Goal: Task Accomplishment & Management: Use online tool/utility

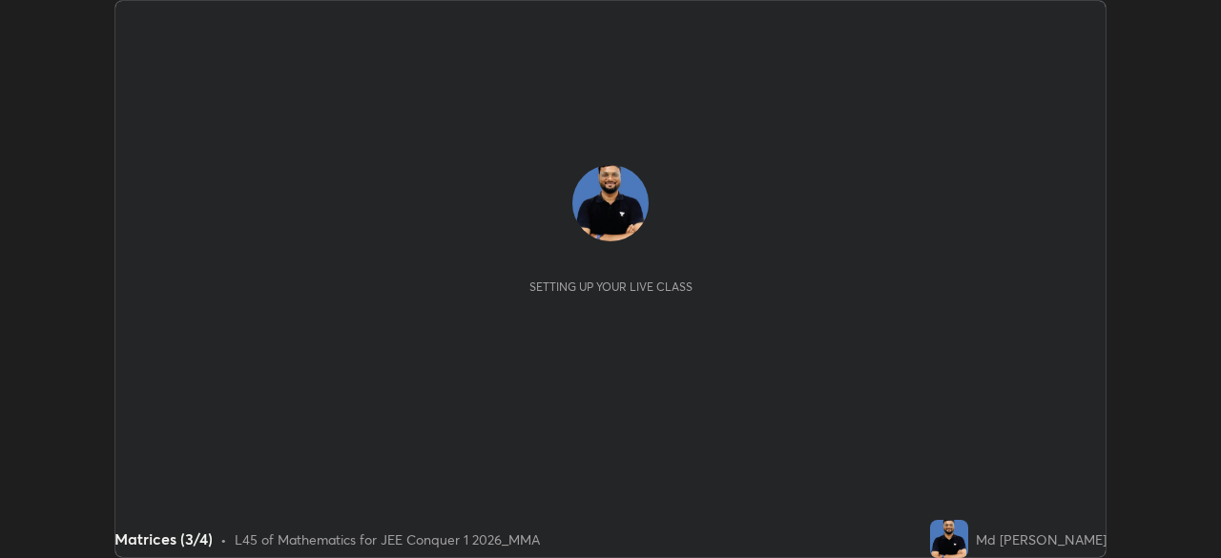
scroll to position [558, 1220]
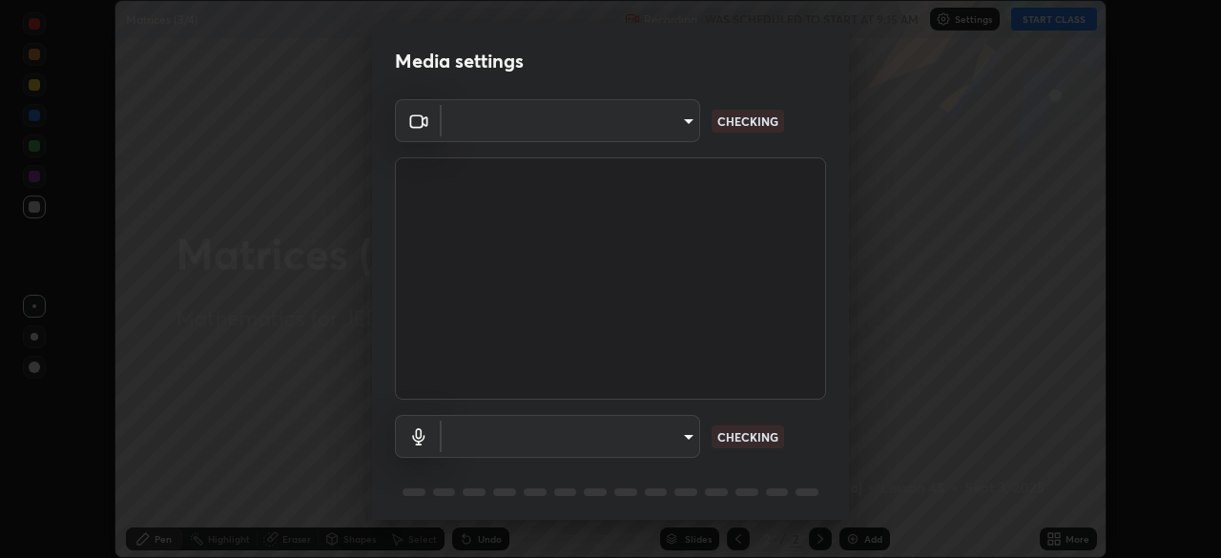
type input "b06fa8ff9ac4ffb7a92976e327235824ae8e01cfa839dbeb6f48655f2a6a4ac4"
type input "default"
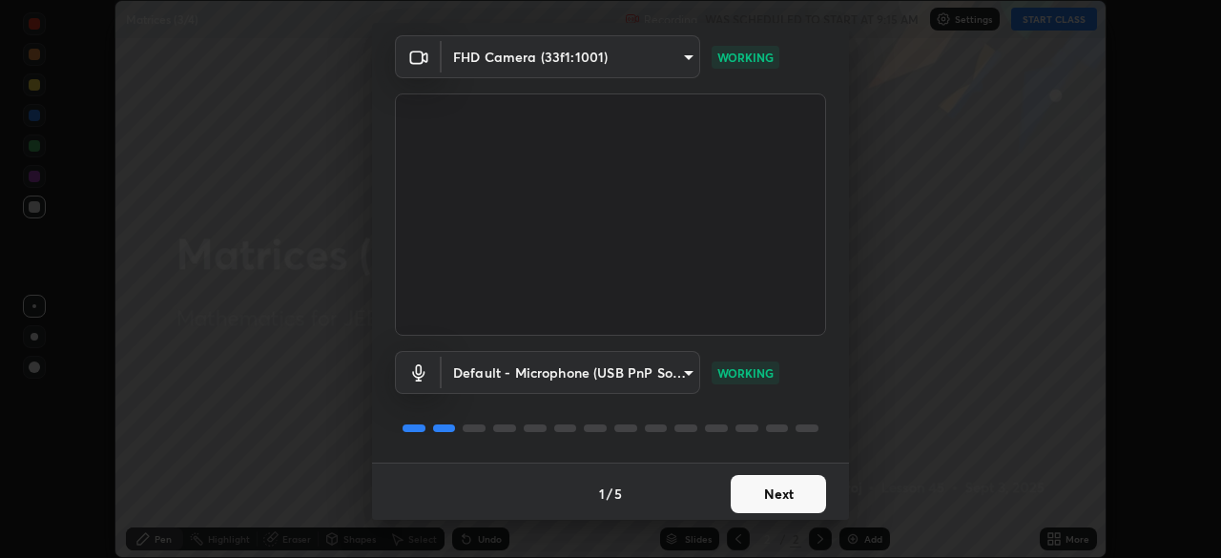
scroll to position [68, 0]
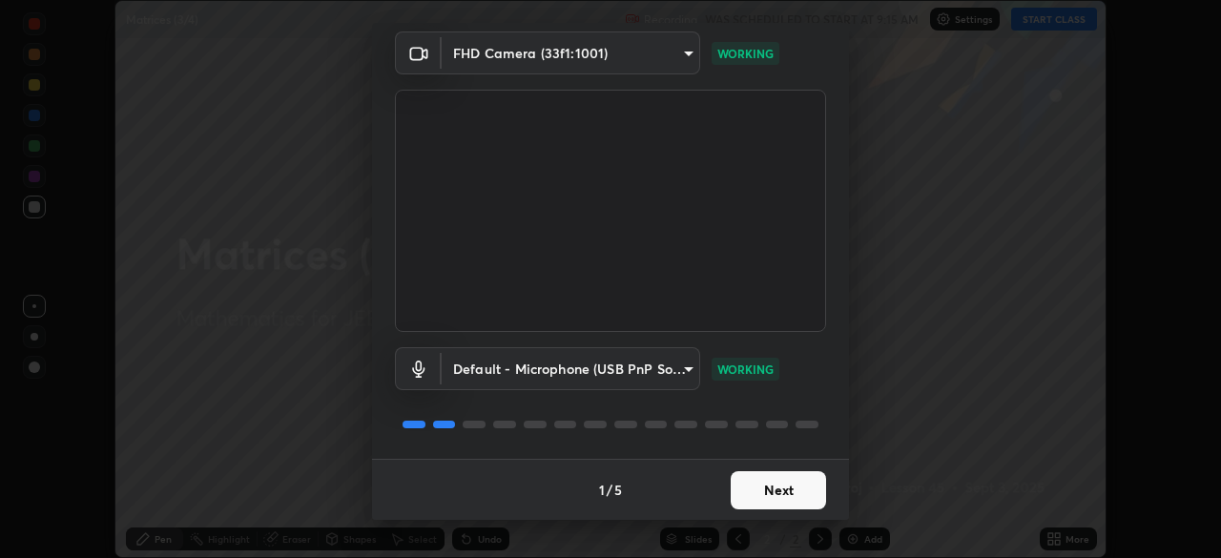
click at [791, 494] on button "Next" at bounding box center [778, 490] width 95 height 38
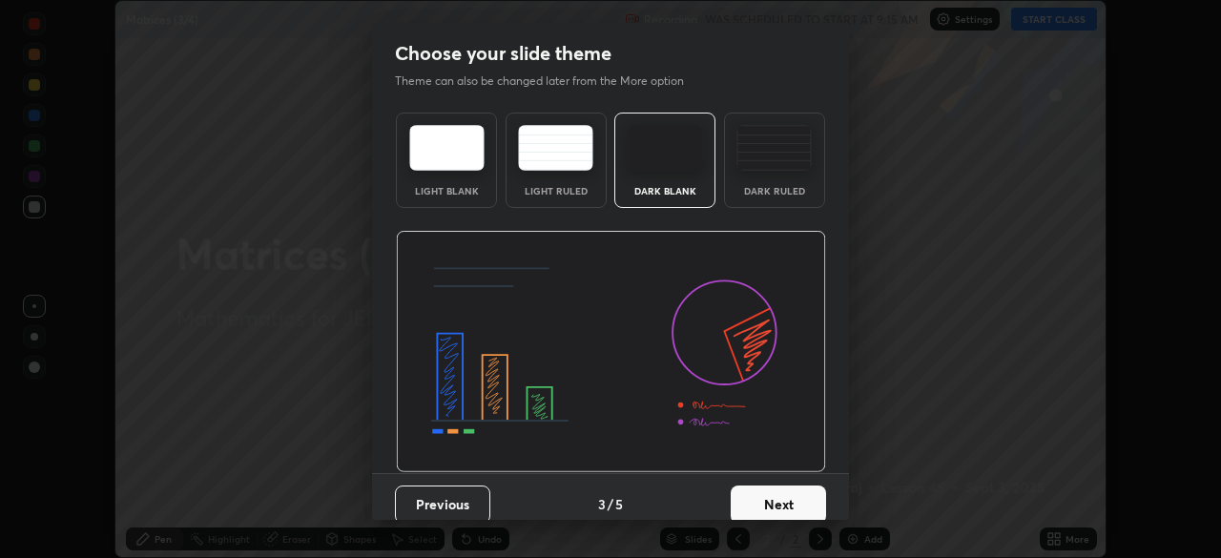
click at [788, 491] on button "Next" at bounding box center [778, 505] width 95 height 38
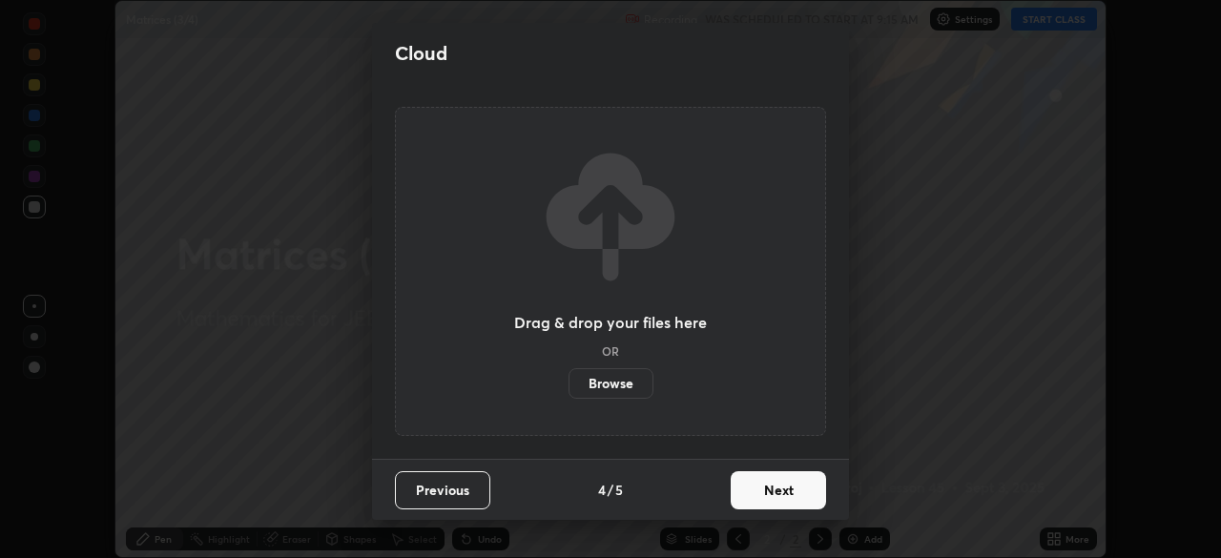
click at [786, 490] on button "Next" at bounding box center [778, 490] width 95 height 38
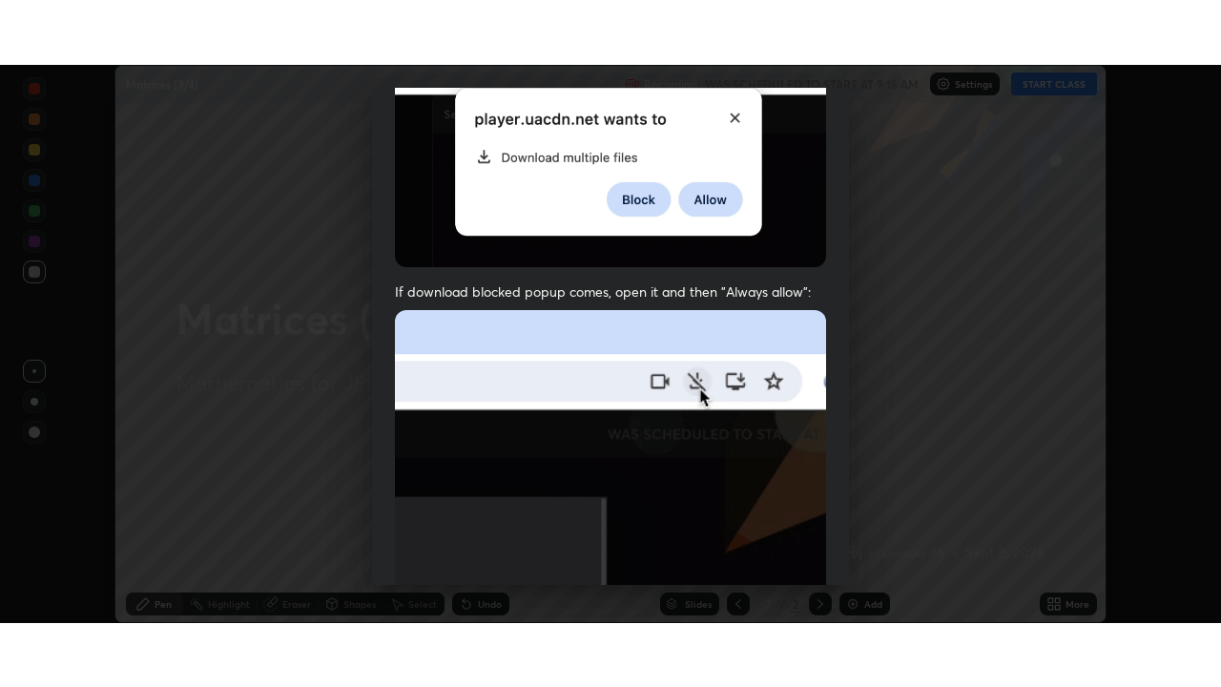
scroll to position [457, 0]
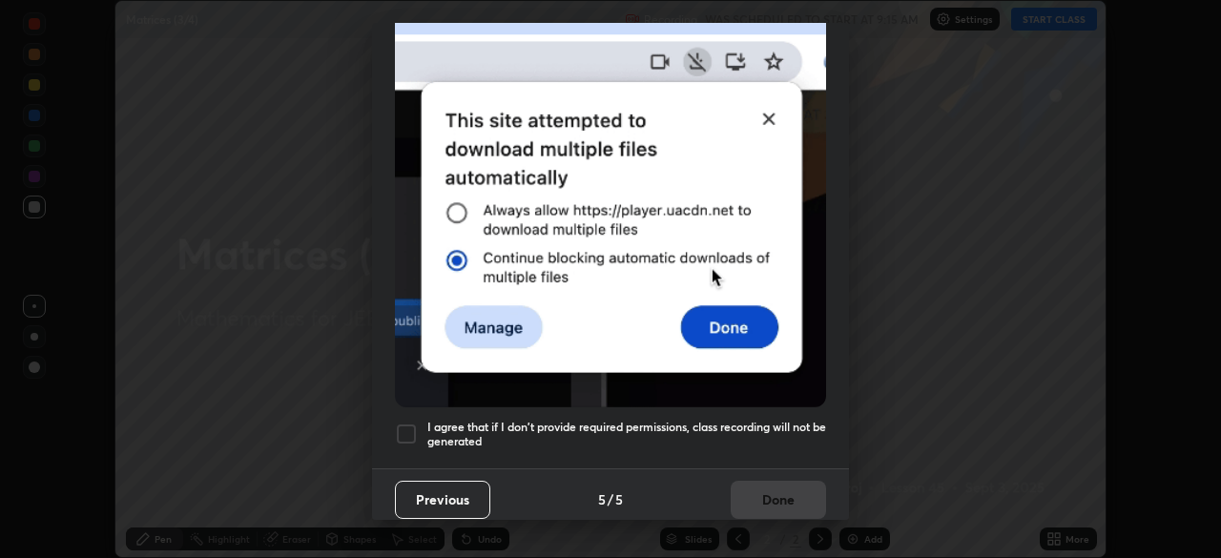
click at [410, 423] on div at bounding box center [406, 434] width 23 height 23
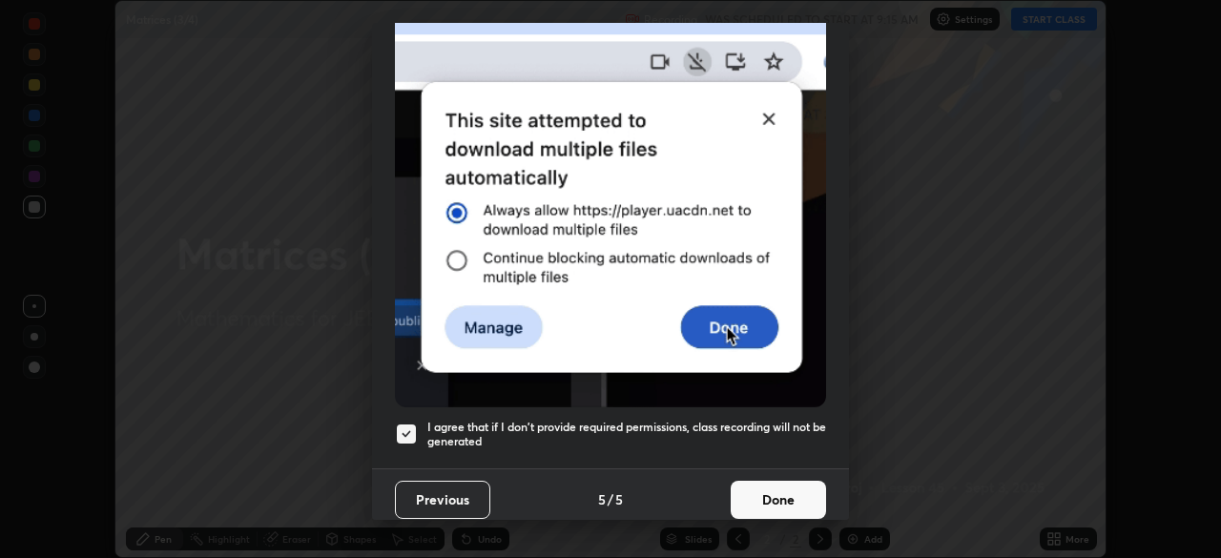
click at [786, 495] on button "Done" at bounding box center [778, 500] width 95 height 38
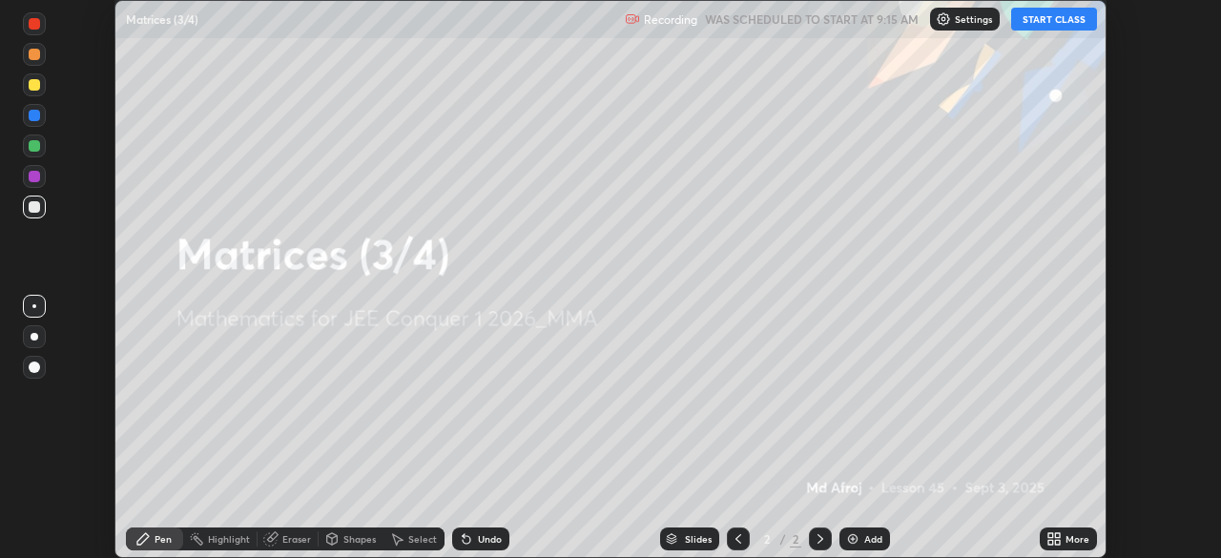
click at [1065, 538] on div "More" at bounding box center [1068, 539] width 57 height 23
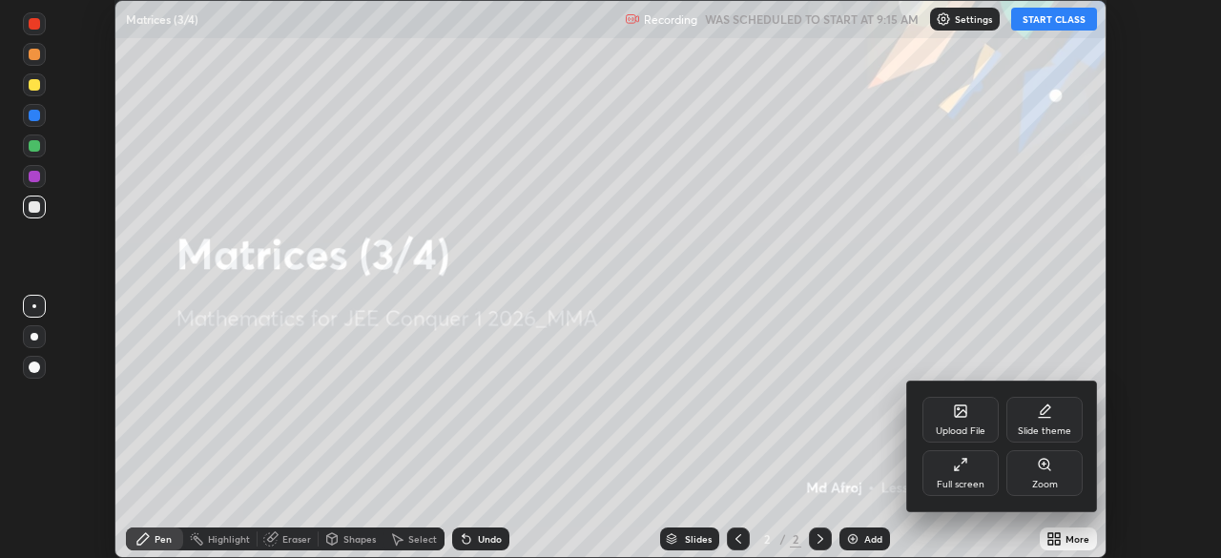
click at [967, 480] on div "Full screen" at bounding box center [961, 485] width 48 height 10
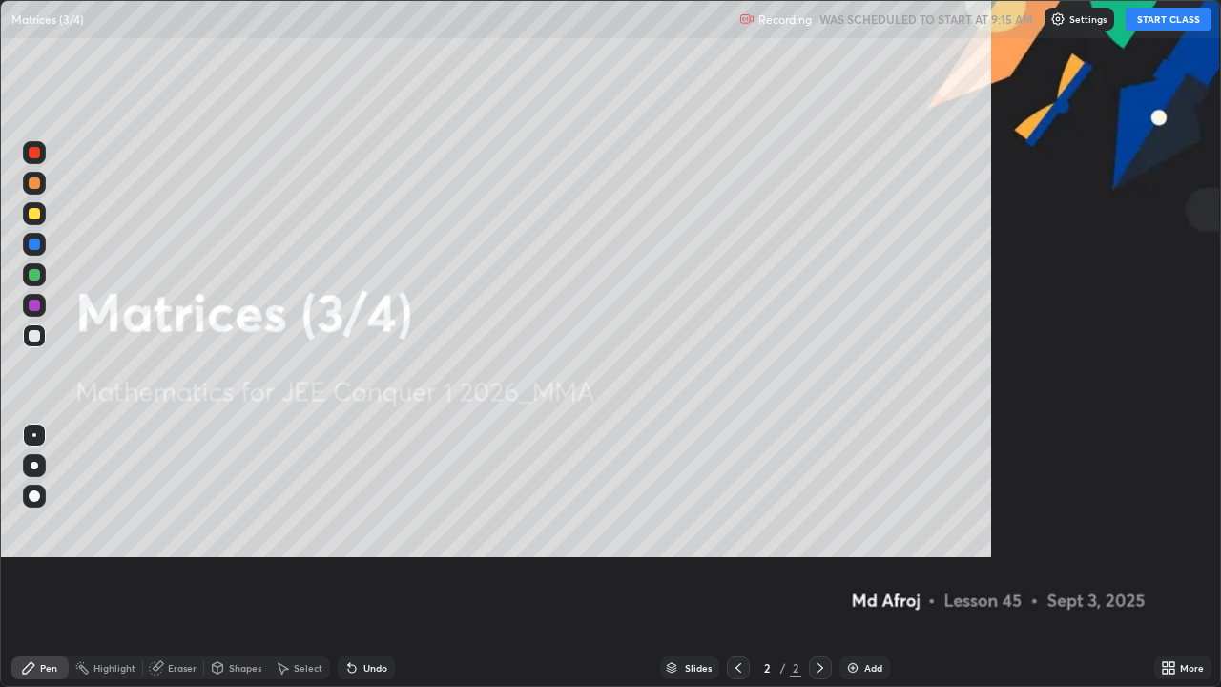
scroll to position [687, 1221]
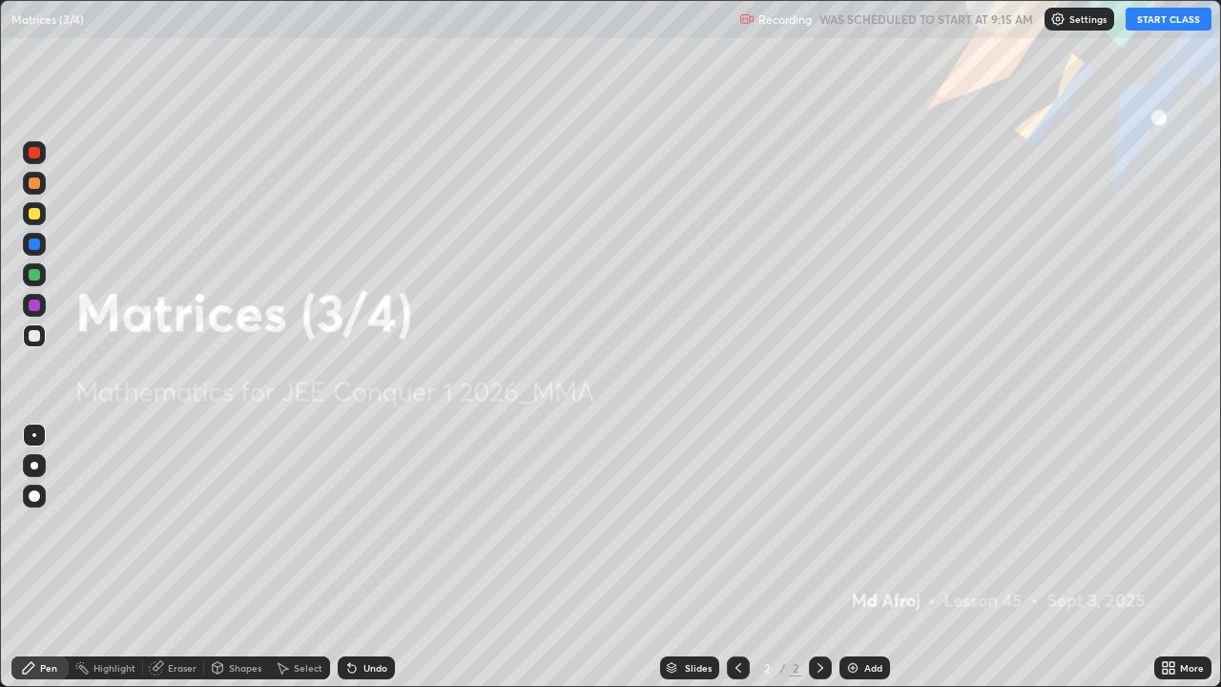
click at [1150, 22] on button "START CLASS" at bounding box center [1169, 19] width 86 height 23
click at [860, 557] on div "Add" at bounding box center [865, 667] width 51 height 23
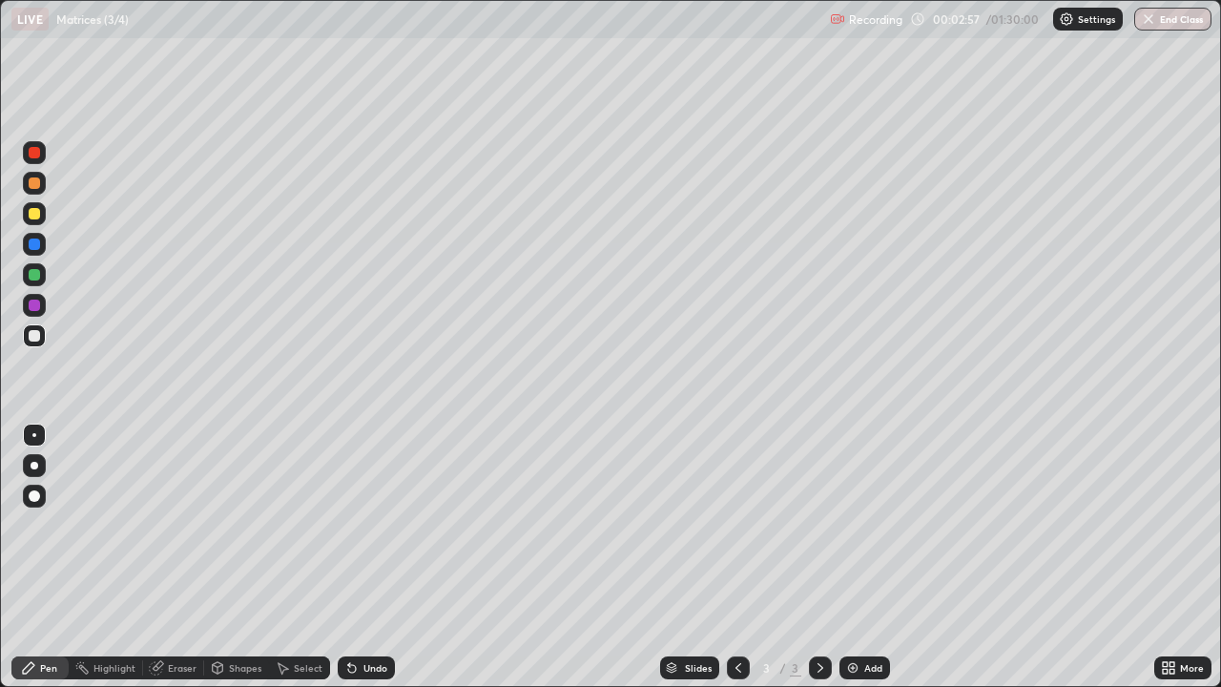
click at [35, 214] on div at bounding box center [34, 213] width 11 height 11
click at [858, 557] on img at bounding box center [852, 667] width 15 height 15
click at [850, 557] on img at bounding box center [852, 667] width 15 height 15
click at [369, 557] on div "Undo" at bounding box center [366, 667] width 57 height 23
click at [348, 557] on icon at bounding box center [349, 664] width 2 height 2
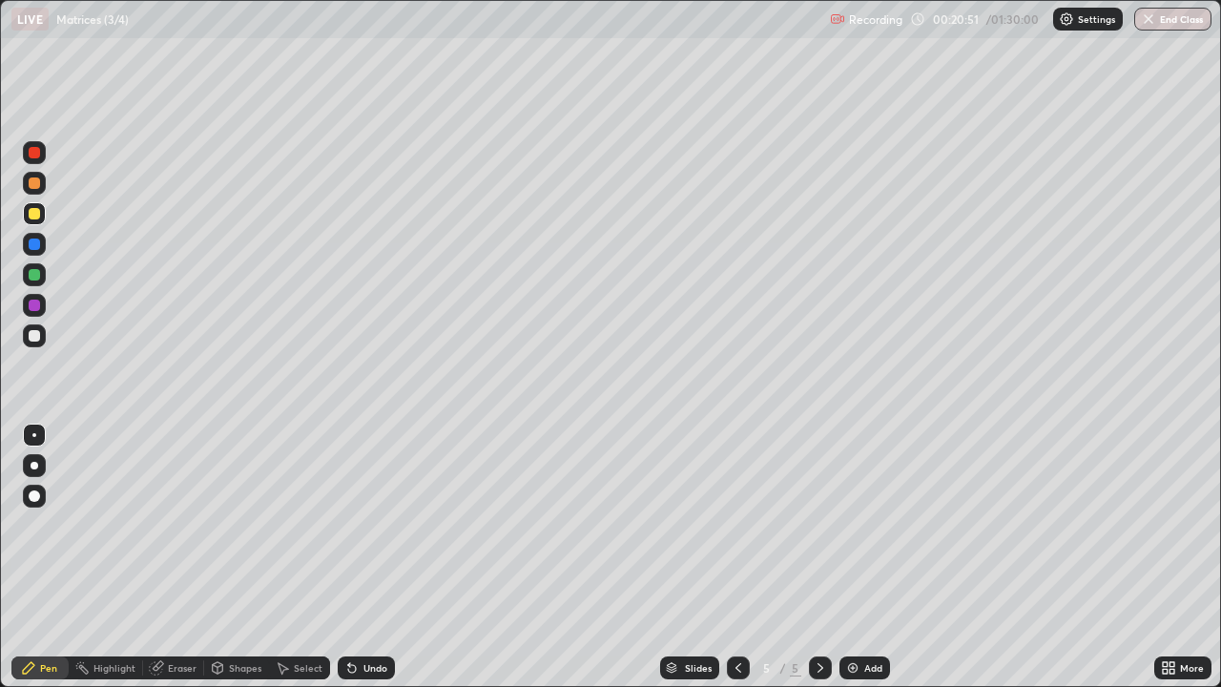
click at [867, 557] on div "Add" at bounding box center [873, 668] width 18 height 10
click at [737, 557] on icon at bounding box center [738, 667] width 15 height 15
click at [819, 557] on icon at bounding box center [820, 667] width 15 height 15
click at [736, 557] on icon at bounding box center [738, 667] width 15 height 15
click at [821, 557] on icon at bounding box center [820, 667] width 15 height 15
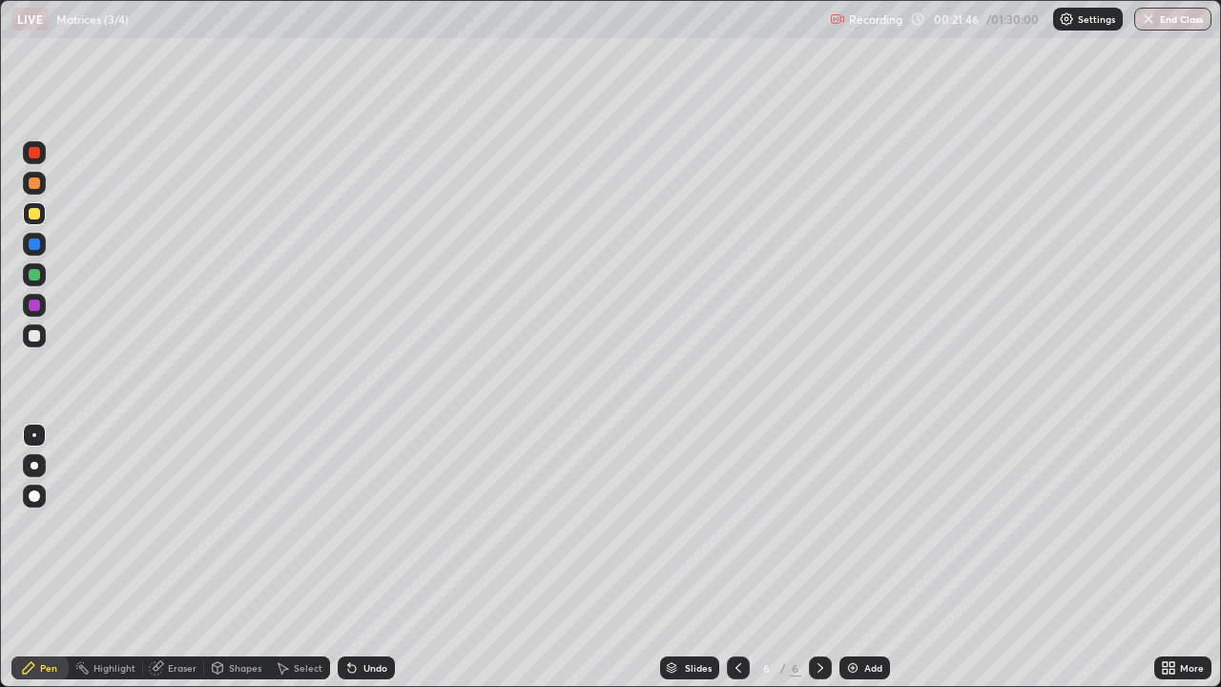
click at [813, 557] on icon at bounding box center [820, 667] width 15 height 15
click at [734, 557] on icon at bounding box center [738, 667] width 15 height 15
click at [829, 557] on div at bounding box center [820, 667] width 23 height 23
click at [734, 557] on icon at bounding box center [738, 667] width 15 height 15
click at [821, 557] on icon at bounding box center [820, 667] width 15 height 15
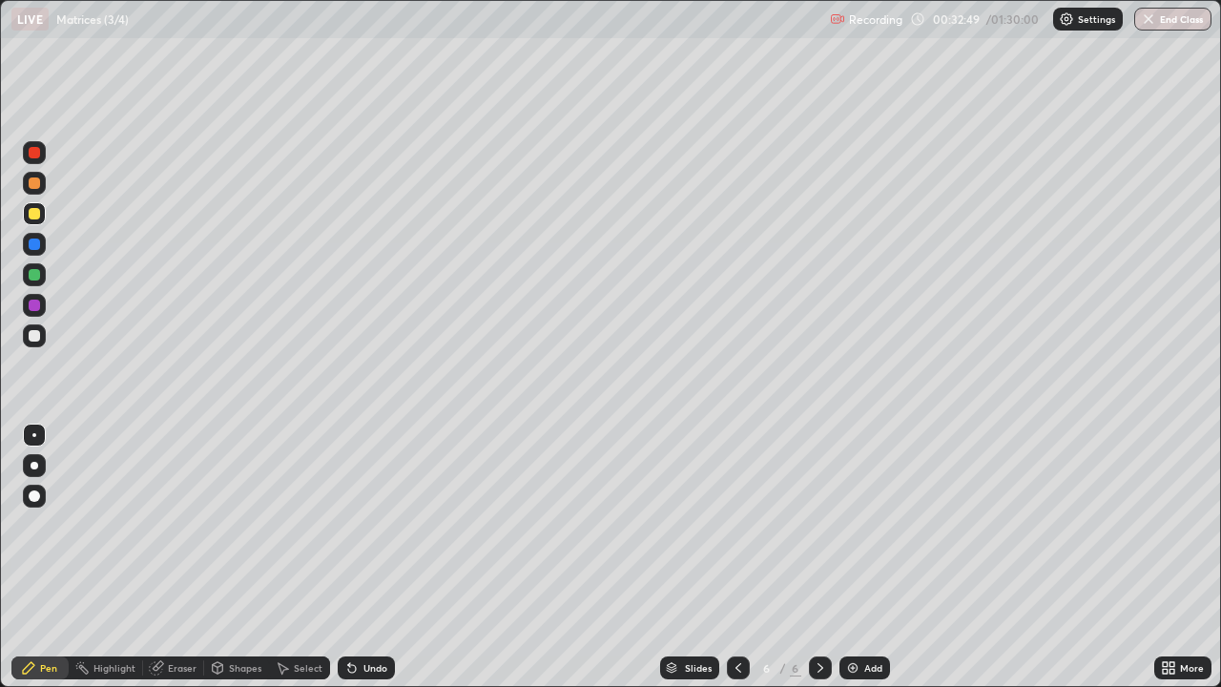
click at [736, 557] on div at bounding box center [738, 667] width 23 height 23
click at [737, 557] on icon at bounding box center [739, 668] width 6 height 10
click at [740, 557] on icon at bounding box center [738, 667] width 15 height 15
click at [740, 557] on div at bounding box center [738, 667] width 23 height 23
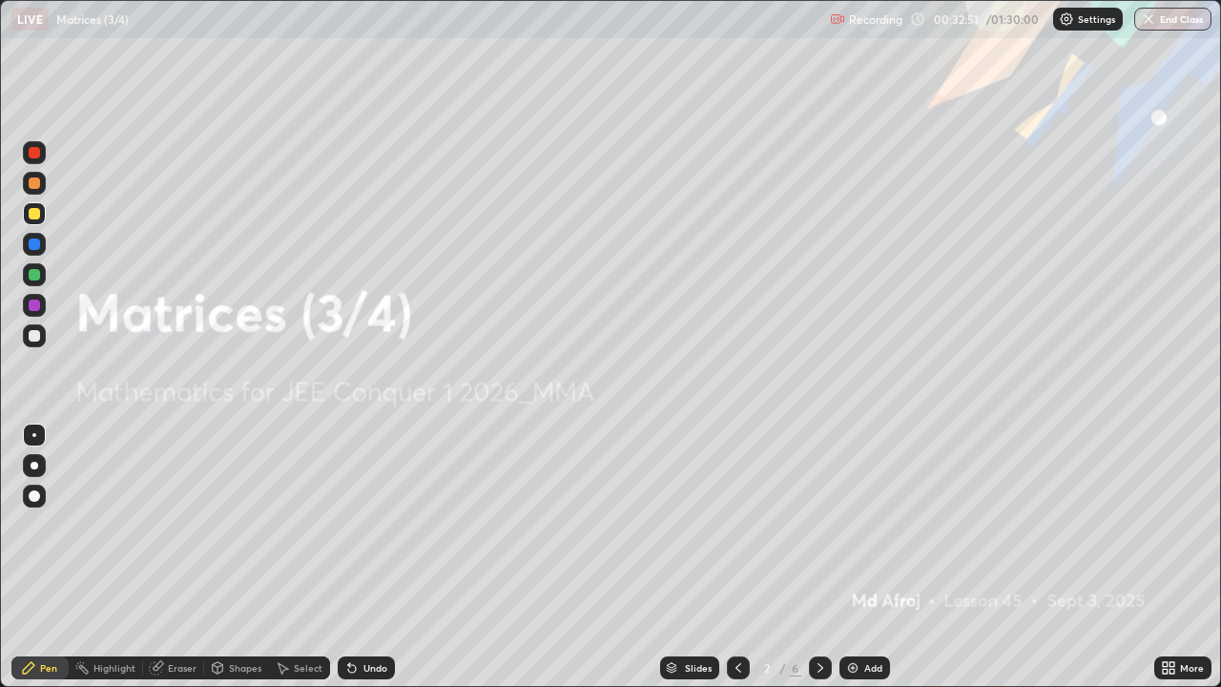
click at [816, 557] on icon at bounding box center [820, 667] width 15 height 15
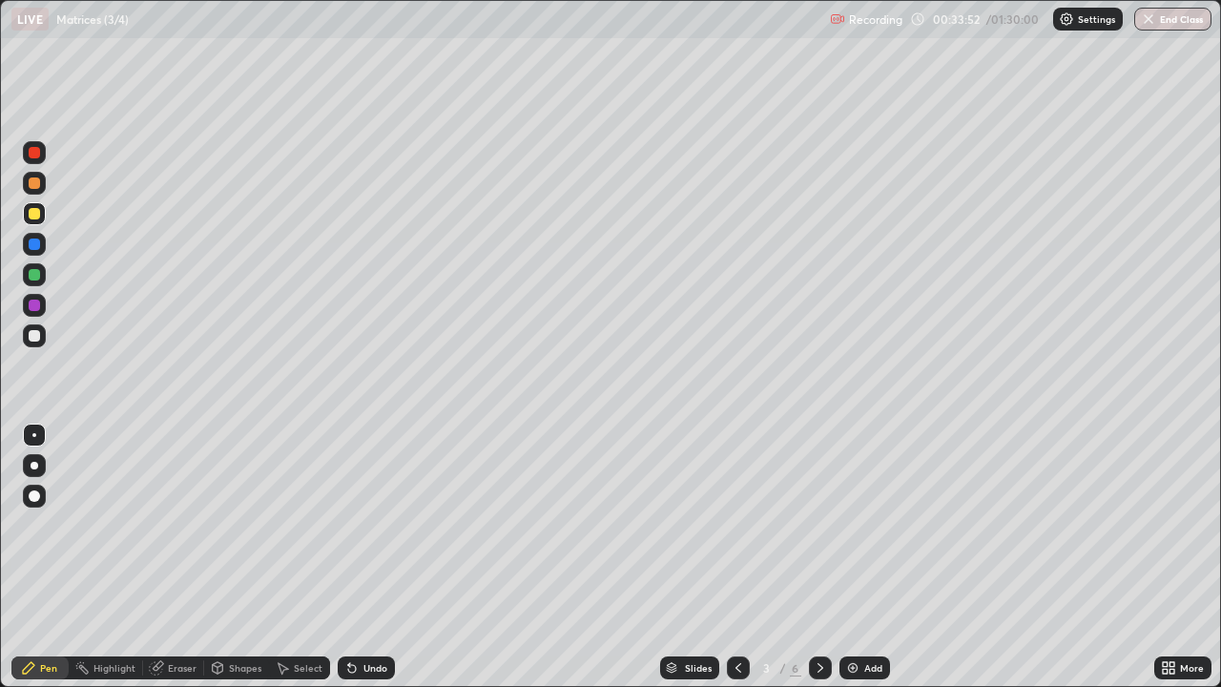
click at [819, 557] on icon at bounding box center [820, 667] width 15 height 15
click at [810, 557] on div at bounding box center [820, 667] width 23 height 23
click at [813, 557] on icon at bounding box center [820, 667] width 15 height 15
click at [810, 557] on div at bounding box center [820, 667] width 23 height 23
click at [853, 557] on img at bounding box center [852, 667] width 15 height 15
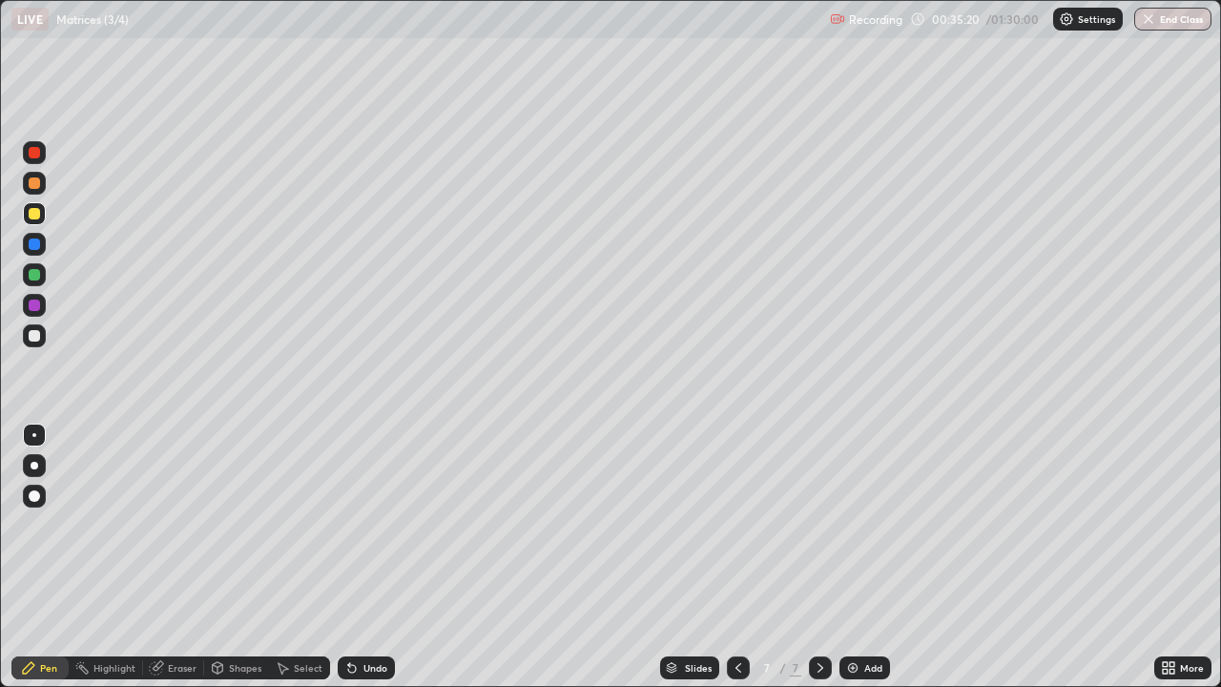
click at [34, 151] on div at bounding box center [34, 152] width 11 height 11
click at [34, 334] on div at bounding box center [34, 335] width 11 height 11
click at [364, 557] on div "Undo" at bounding box center [376, 668] width 24 height 10
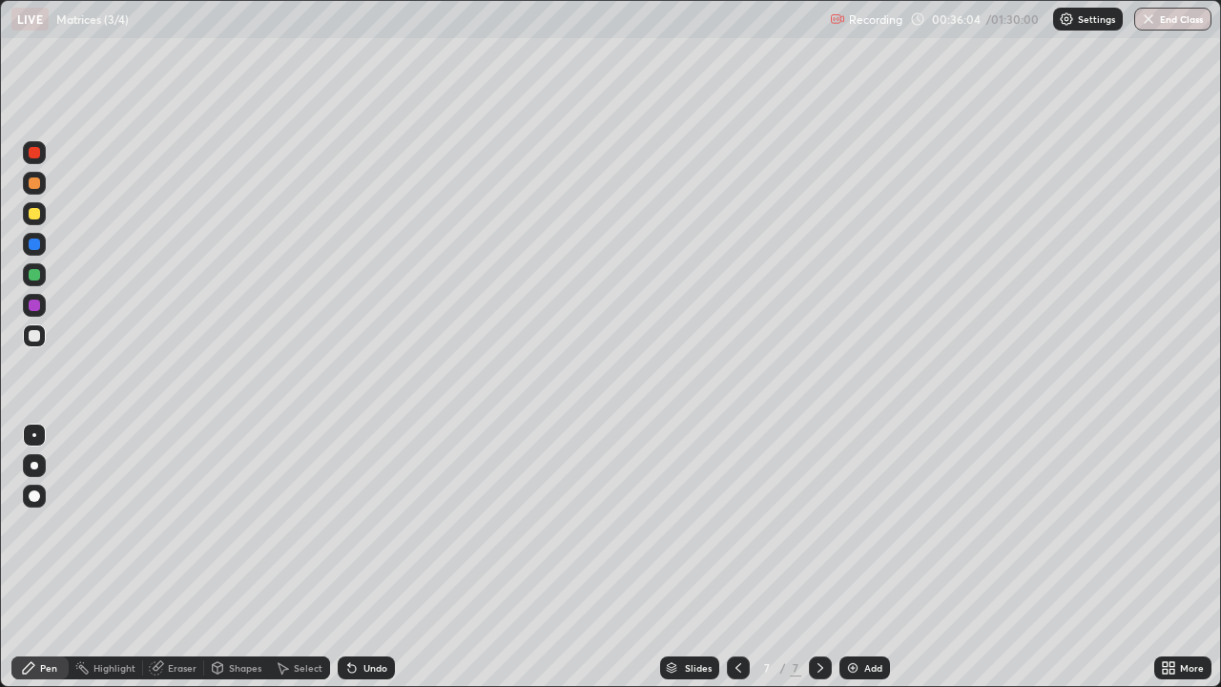
click at [359, 557] on div "Undo" at bounding box center [366, 667] width 57 height 23
click at [358, 557] on div "Undo" at bounding box center [366, 667] width 57 height 23
click at [865, 557] on div "Add" at bounding box center [873, 668] width 18 height 10
click at [41, 155] on div at bounding box center [34, 152] width 23 height 23
click at [30, 339] on div at bounding box center [34, 335] width 11 height 11
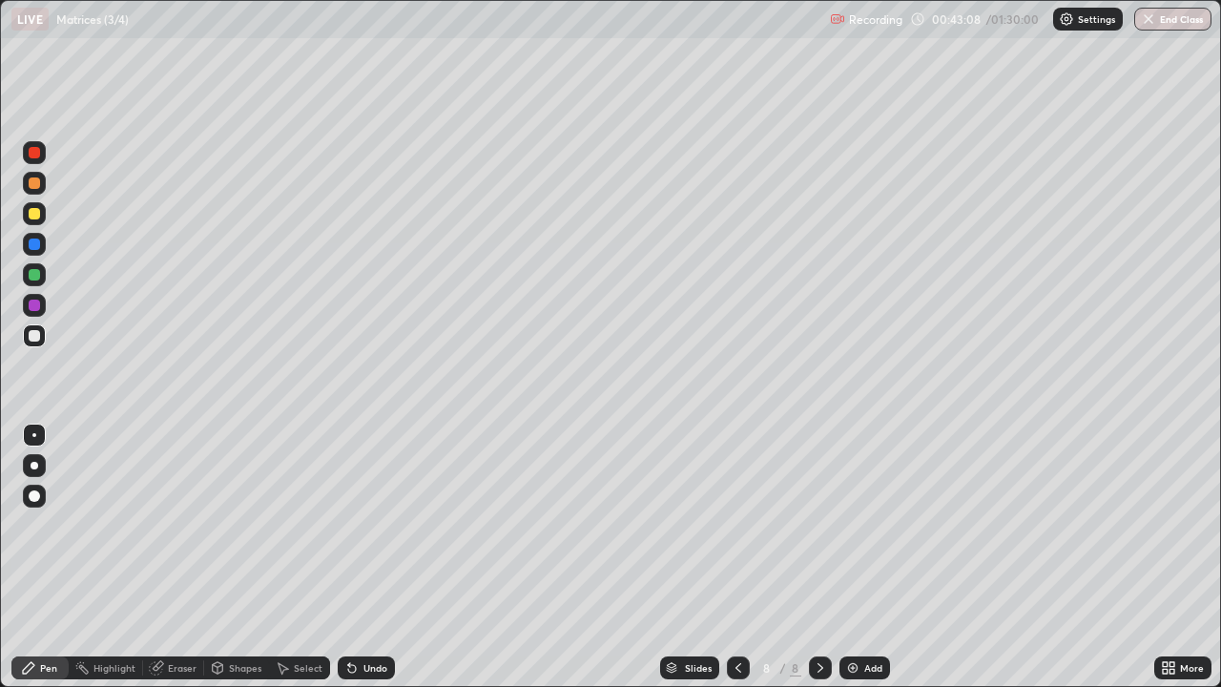
click at [38, 278] on div at bounding box center [34, 274] width 11 height 11
click at [35, 336] on div at bounding box center [34, 335] width 11 height 11
click at [862, 557] on div "Add" at bounding box center [865, 667] width 51 height 23
click at [43, 213] on div at bounding box center [34, 213] width 23 height 23
click at [357, 557] on div "Undo" at bounding box center [366, 667] width 57 height 23
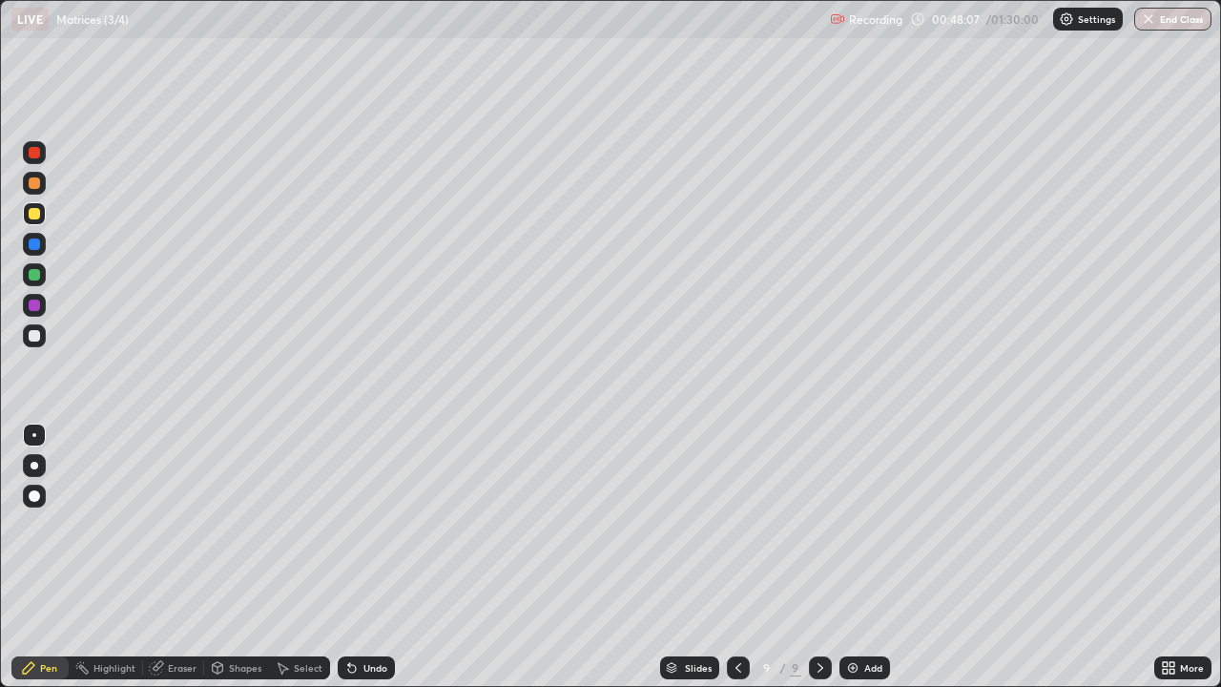
click at [349, 557] on icon at bounding box center [352, 669] width 8 height 8
click at [352, 557] on icon at bounding box center [351, 667] width 15 height 15
click at [35, 328] on div at bounding box center [34, 335] width 23 height 23
click at [736, 557] on div at bounding box center [738, 667] width 23 height 23
click at [816, 557] on icon at bounding box center [820, 667] width 15 height 15
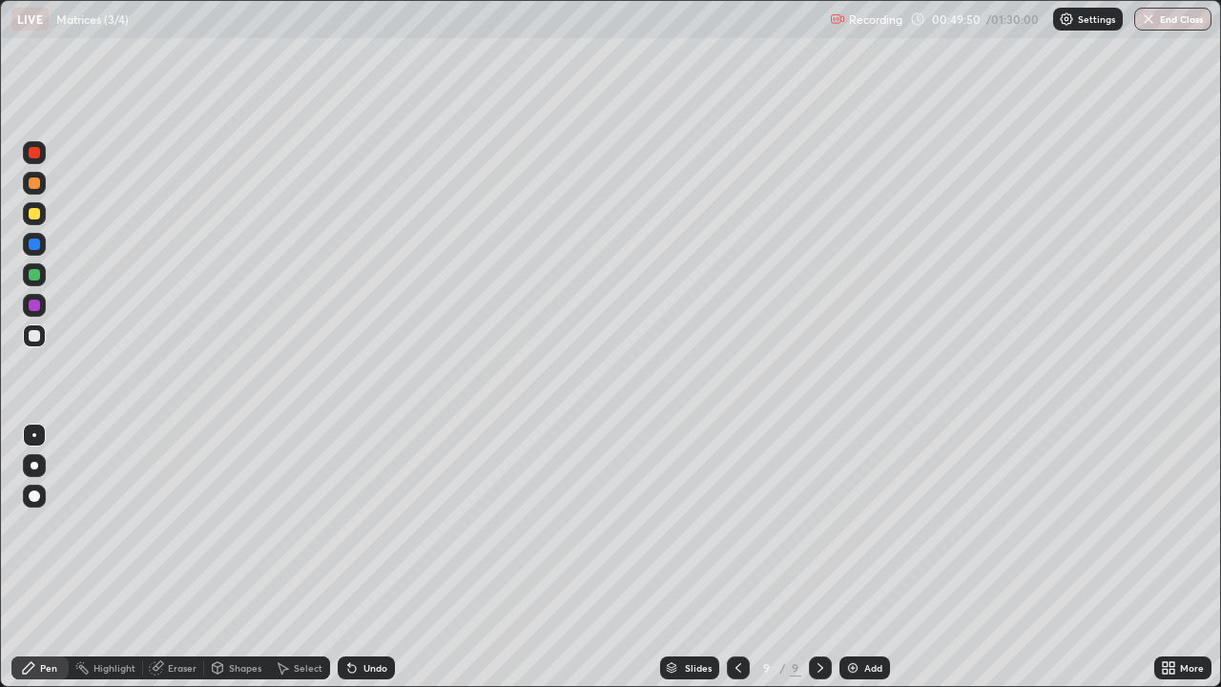
click at [30, 272] on div at bounding box center [34, 274] width 11 height 11
click at [37, 337] on div at bounding box center [34, 335] width 11 height 11
click at [349, 557] on icon at bounding box center [352, 669] width 8 height 8
click at [364, 557] on div "Undo" at bounding box center [376, 668] width 24 height 10
click at [32, 277] on div at bounding box center [34, 274] width 11 height 11
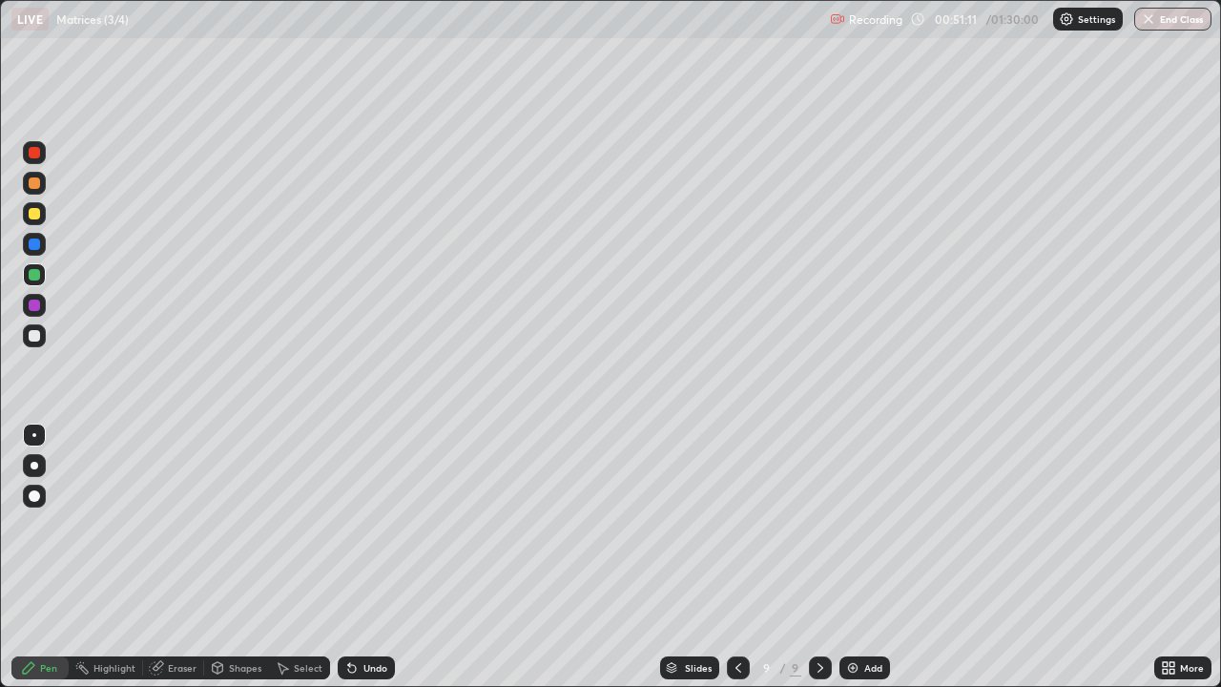
click at [349, 557] on icon at bounding box center [352, 669] width 8 height 8
click at [358, 557] on div "Undo" at bounding box center [366, 667] width 57 height 23
click at [368, 557] on div "Undo" at bounding box center [376, 668] width 24 height 10
click at [35, 338] on div at bounding box center [34, 335] width 11 height 11
click at [39, 278] on div at bounding box center [34, 274] width 11 height 11
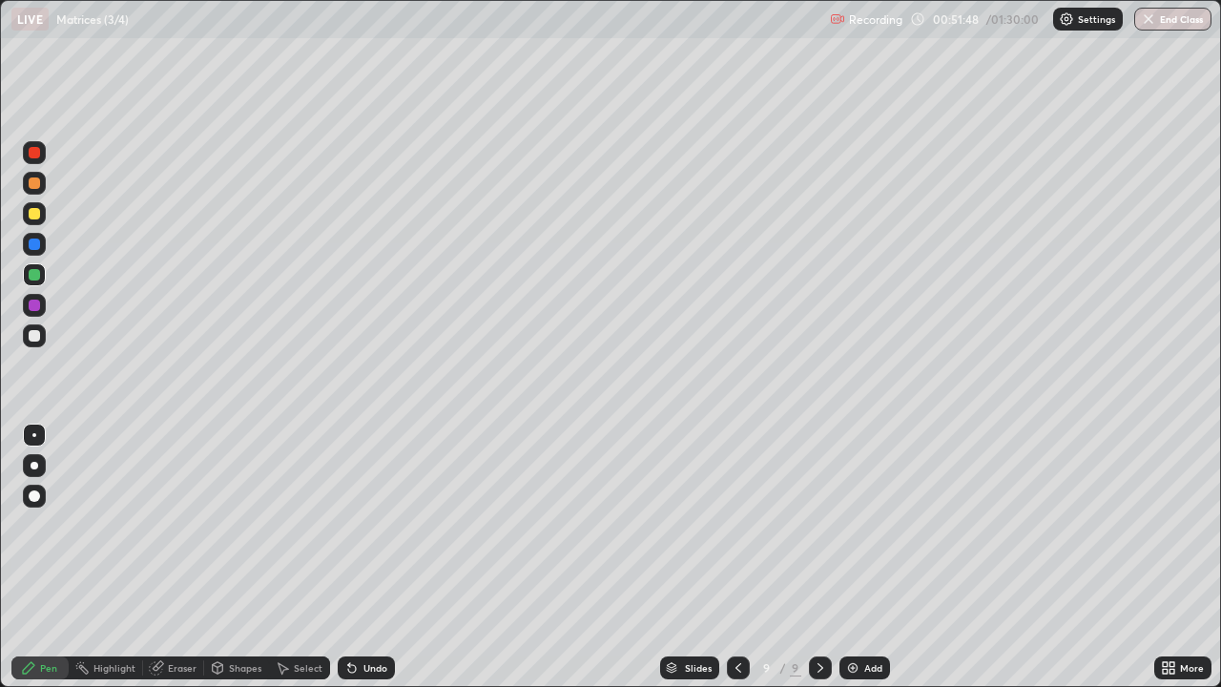
click at [356, 557] on div "Undo" at bounding box center [366, 667] width 57 height 23
click at [353, 557] on div "Undo" at bounding box center [366, 667] width 57 height 23
click at [35, 335] on div at bounding box center [34, 335] width 11 height 11
click at [364, 557] on div "Undo" at bounding box center [376, 668] width 24 height 10
click at [31, 211] on div at bounding box center [34, 213] width 11 height 11
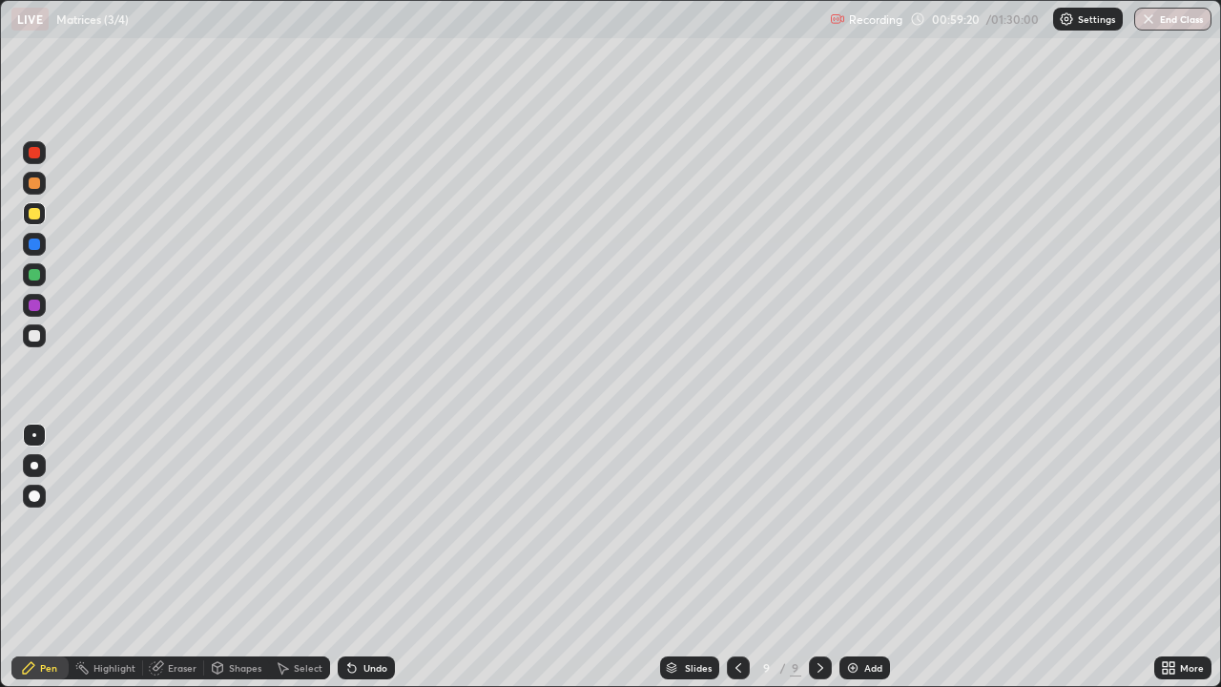
click at [858, 557] on img at bounding box center [852, 667] width 15 height 15
click at [367, 557] on div "Undo" at bounding box center [376, 668] width 24 height 10
click at [376, 557] on div "Undo" at bounding box center [376, 668] width 24 height 10
click at [373, 557] on div "Undo" at bounding box center [376, 668] width 24 height 10
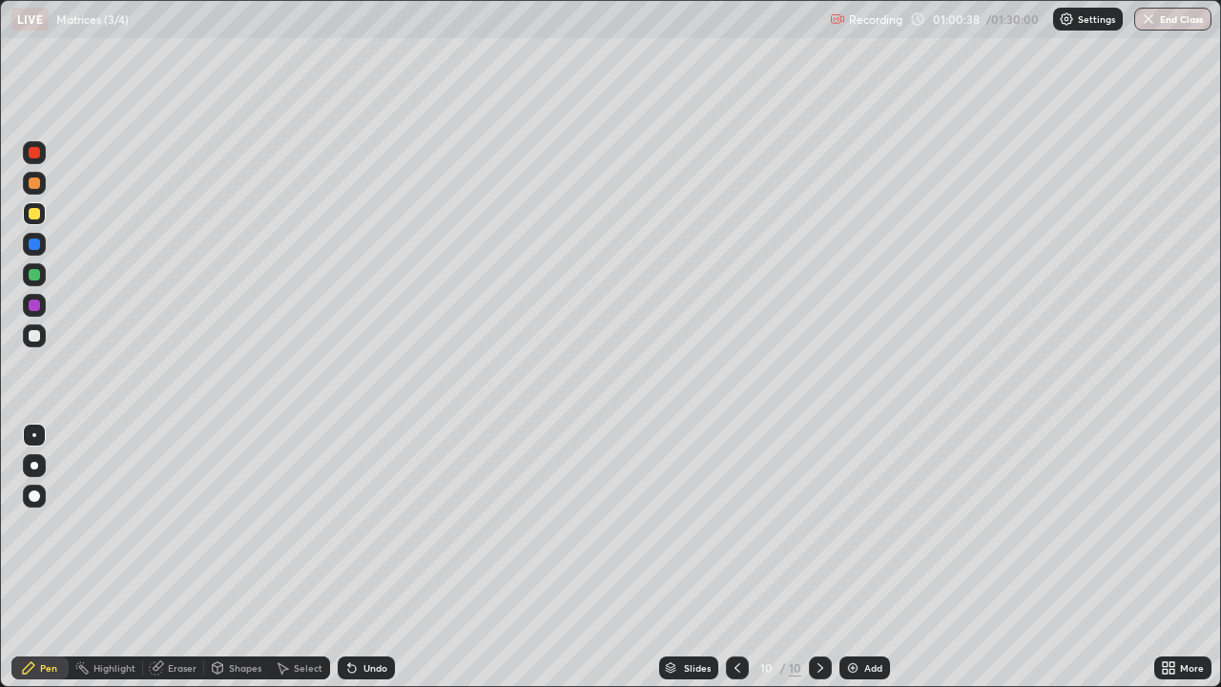
click at [373, 557] on div "Undo" at bounding box center [376, 668] width 24 height 10
click at [374, 557] on div "Undo" at bounding box center [366, 667] width 57 height 23
click at [864, 557] on div "Add" at bounding box center [873, 668] width 18 height 10
click at [358, 557] on div "Undo" at bounding box center [366, 667] width 57 height 23
click at [349, 557] on icon at bounding box center [352, 669] width 8 height 8
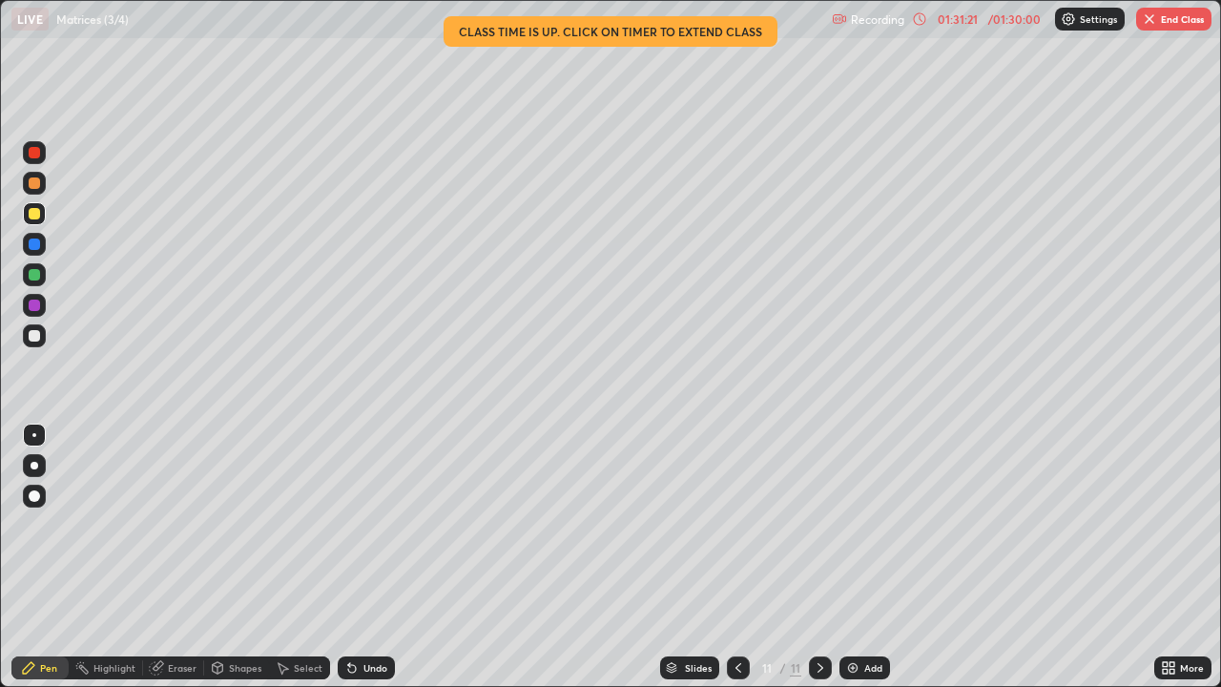
click at [959, 20] on div "01:31:21" at bounding box center [957, 18] width 53 height 11
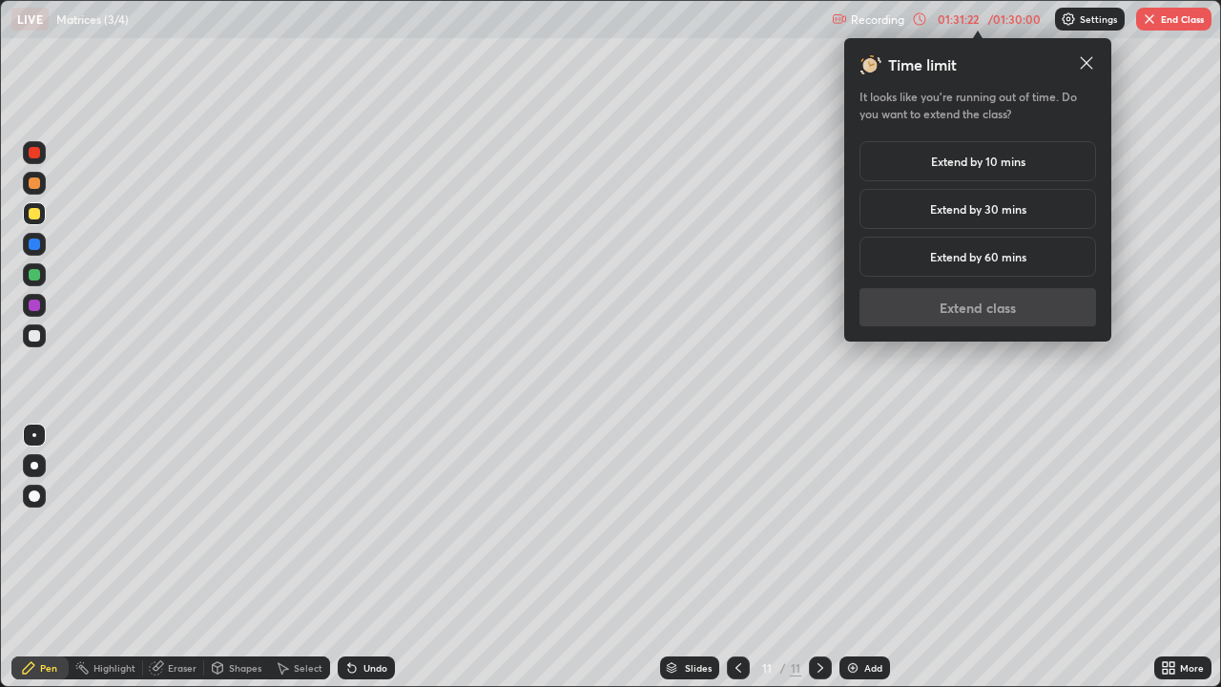
click at [964, 158] on h5 "Extend by 10 mins" at bounding box center [978, 161] width 94 height 17
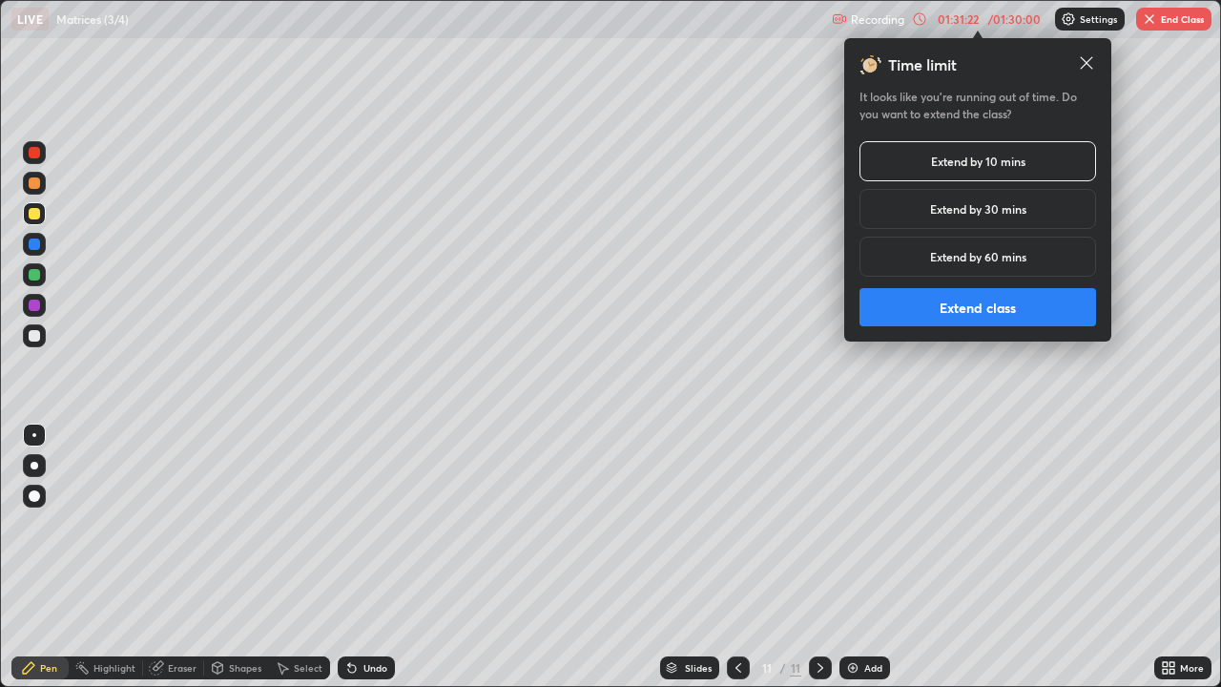
click at [957, 313] on button "Extend class" at bounding box center [978, 307] width 237 height 38
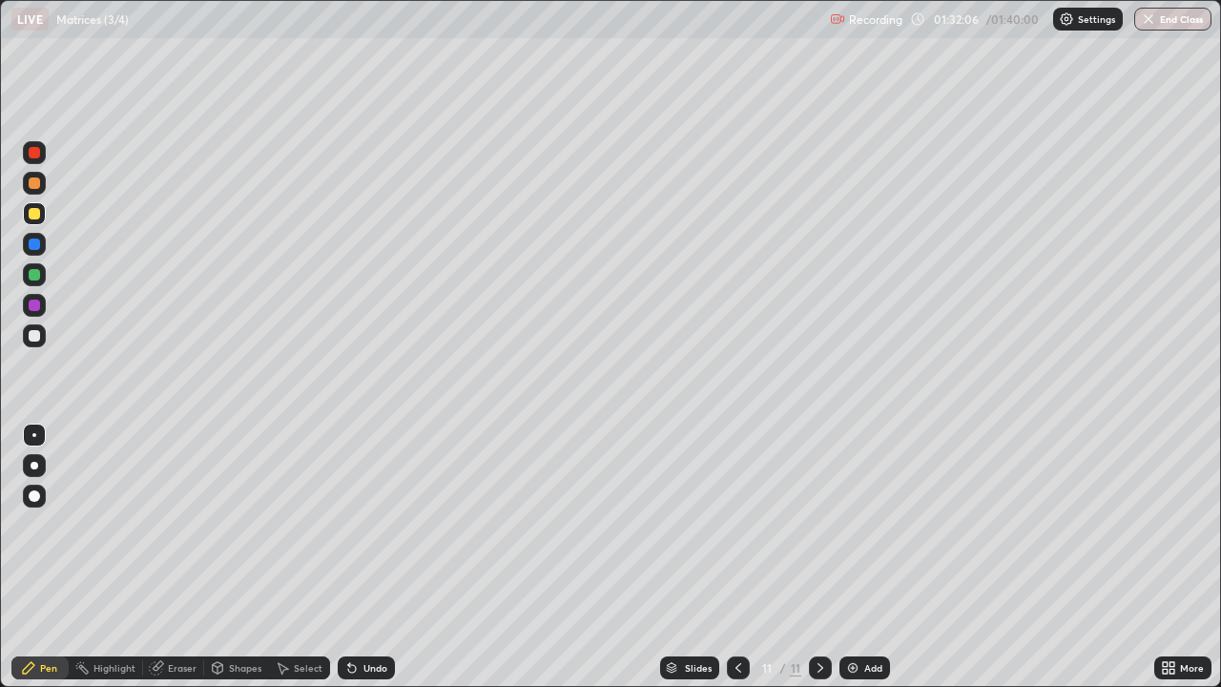
click at [1174, 21] on button "End Class" at bounding box center [1172, 19] width 77 height 23
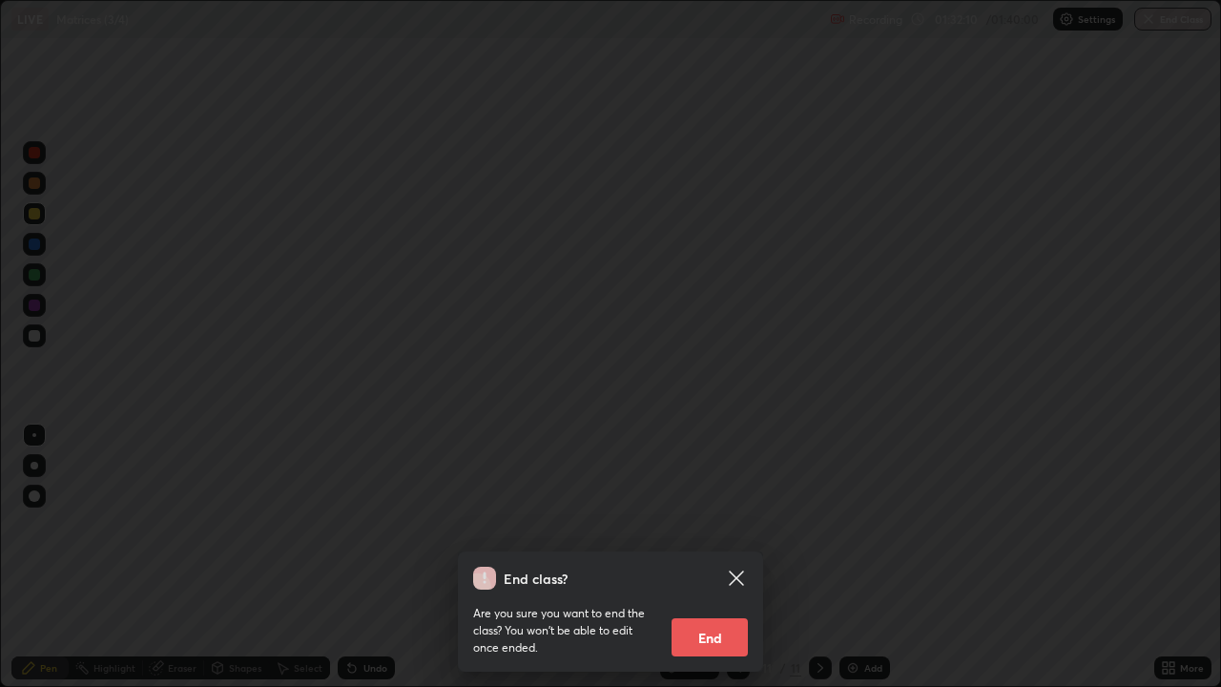
click at [743, 557] on icon at bounding box center [736, 578] width 23 height 23
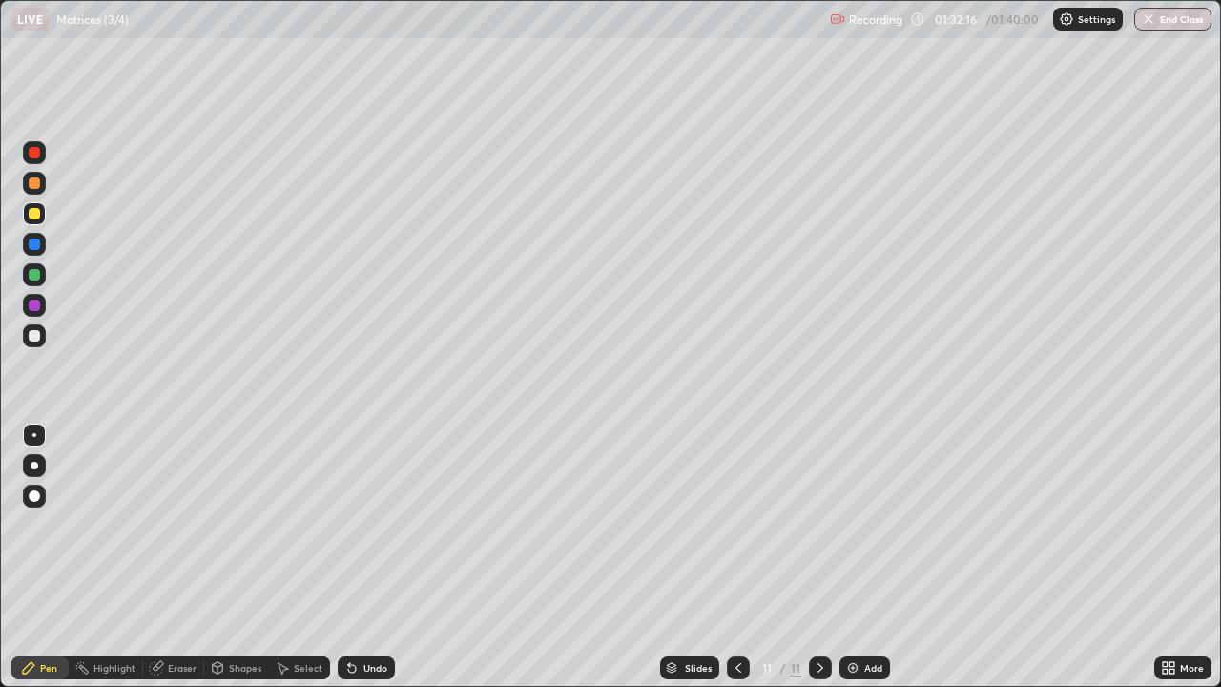
click at [1166, 14] on button "End Class" at bounding box center [1172, 19] width 77 height 23
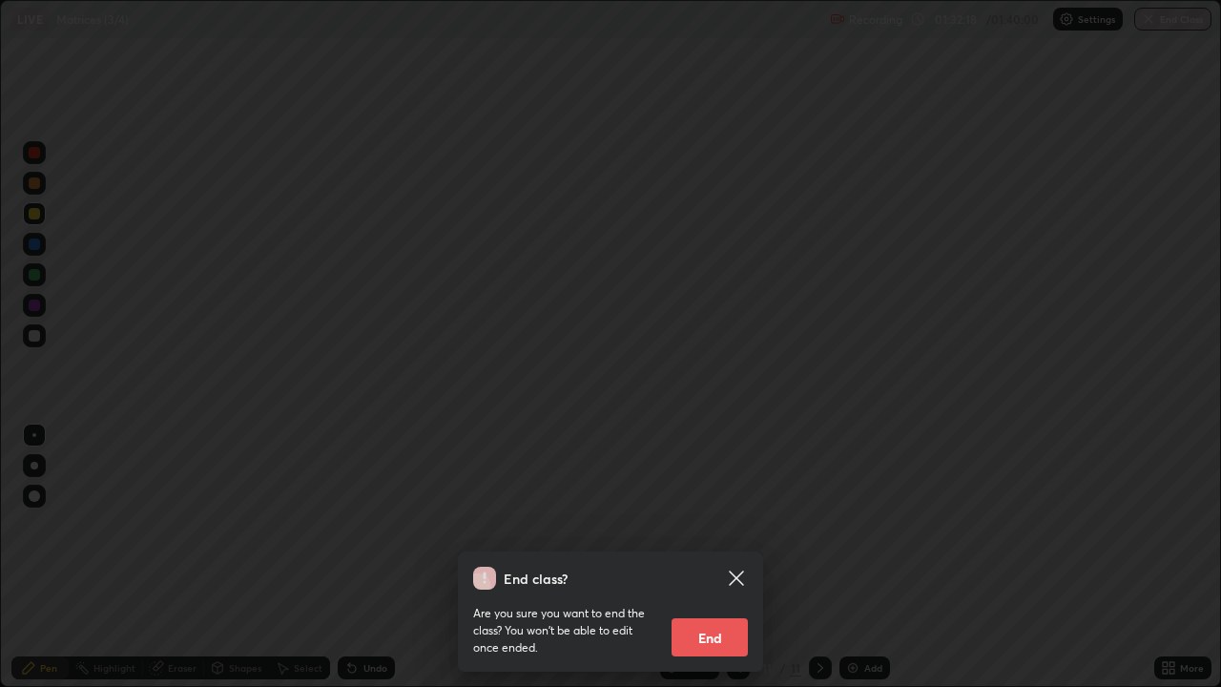
click at [710, 557] on button "End" at bounding box center [710, 637] width 76 height 38
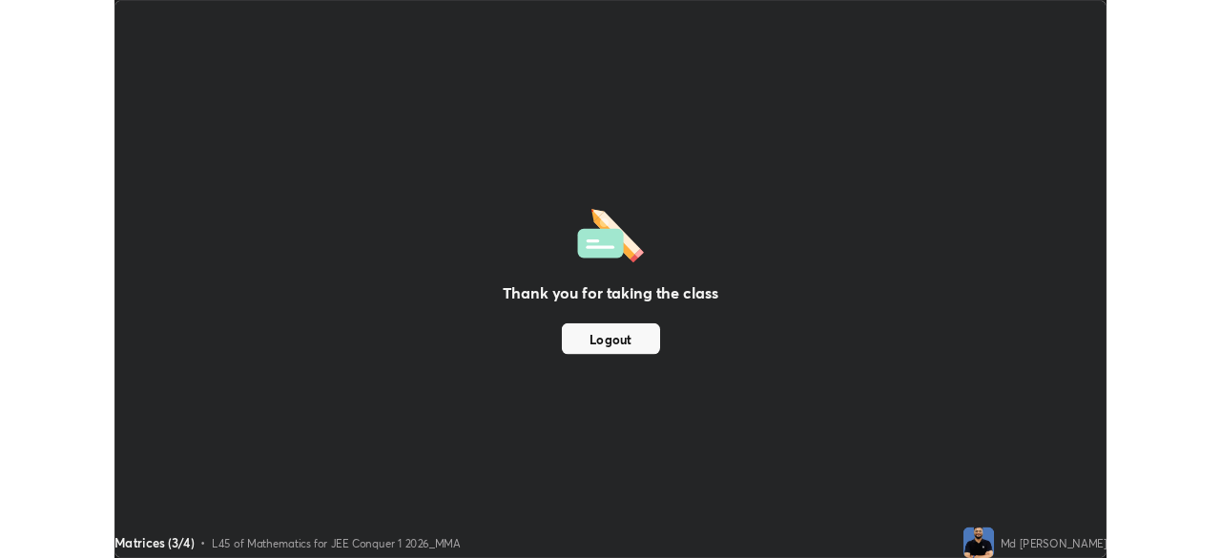
scroll to position [687, 1221]
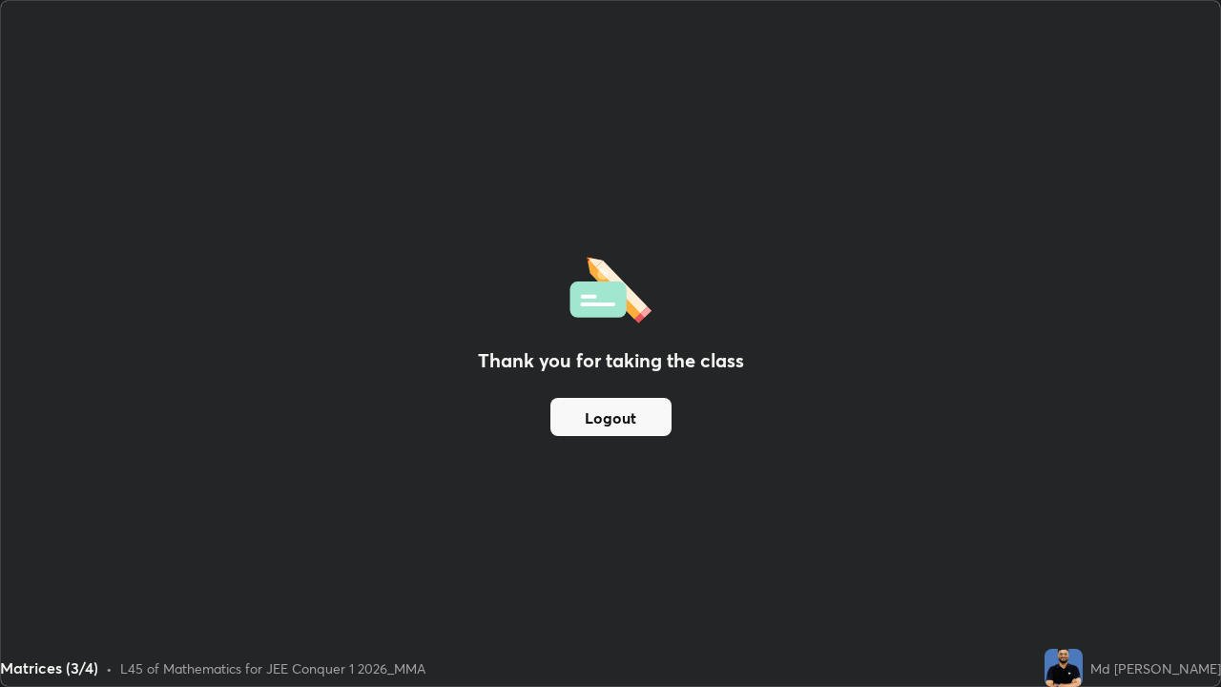
click at [618, 316] on img at bounding box center [611, 287] width 82 height 73
click at [769, 234] on div "Thank you for taking the class Logout" at bounding box center [610, 343] width 1219 height 685
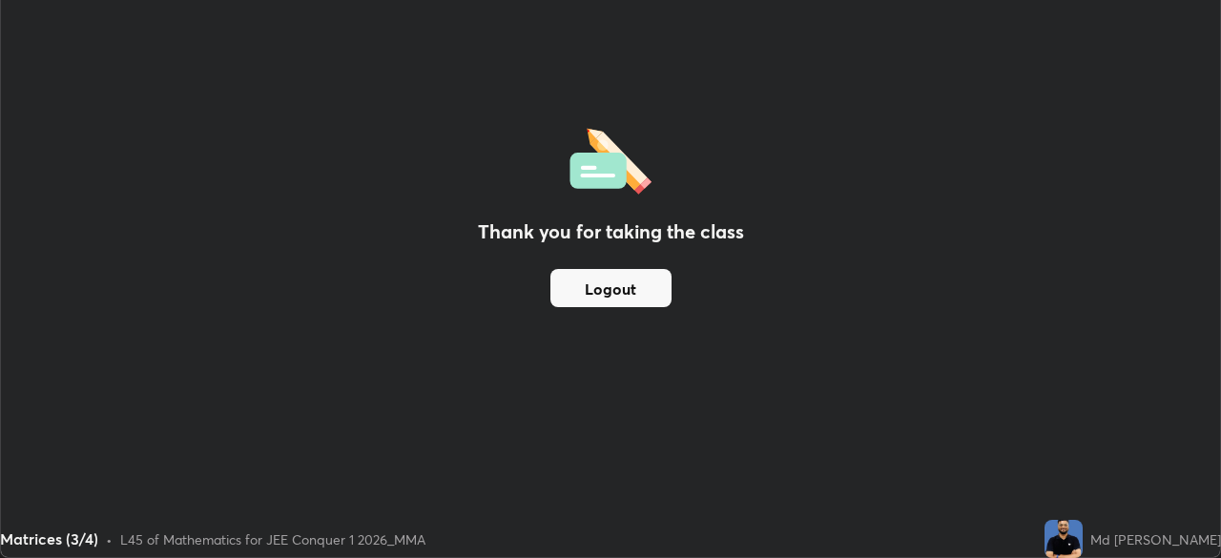
scroll to position [94855, 94192]
